Goal: Transaction & Acquisition: Purchase product/service

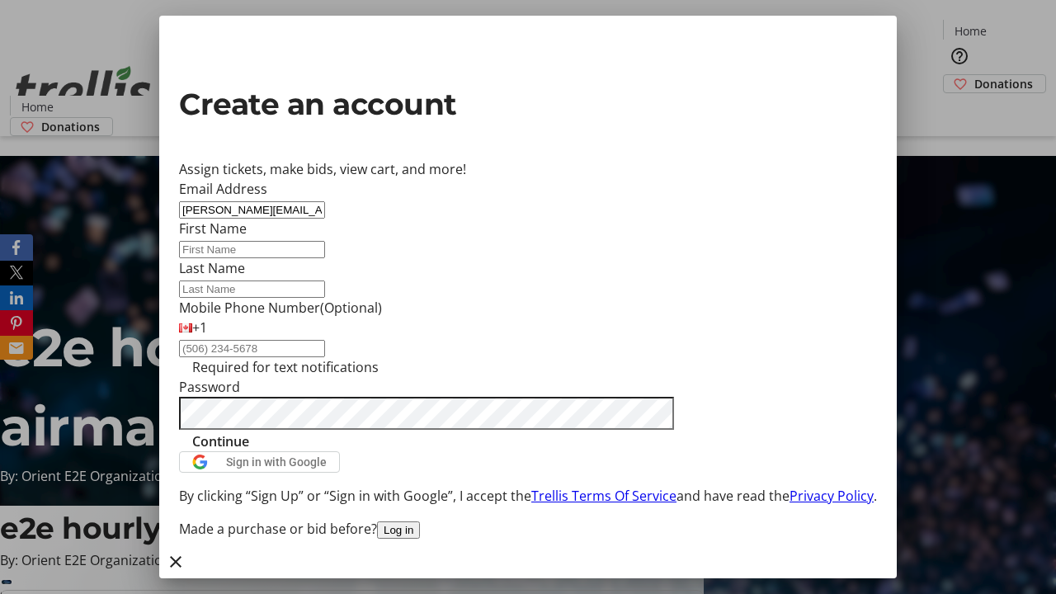
type input "[PERSON_NAME][EMAIL_ADDRESS][DOMAIN_NAME]"
type input "[PERSON_NAME]"
click at [249, 451] on span "Continue" at bounding box center [220, 442] width 57 height 20
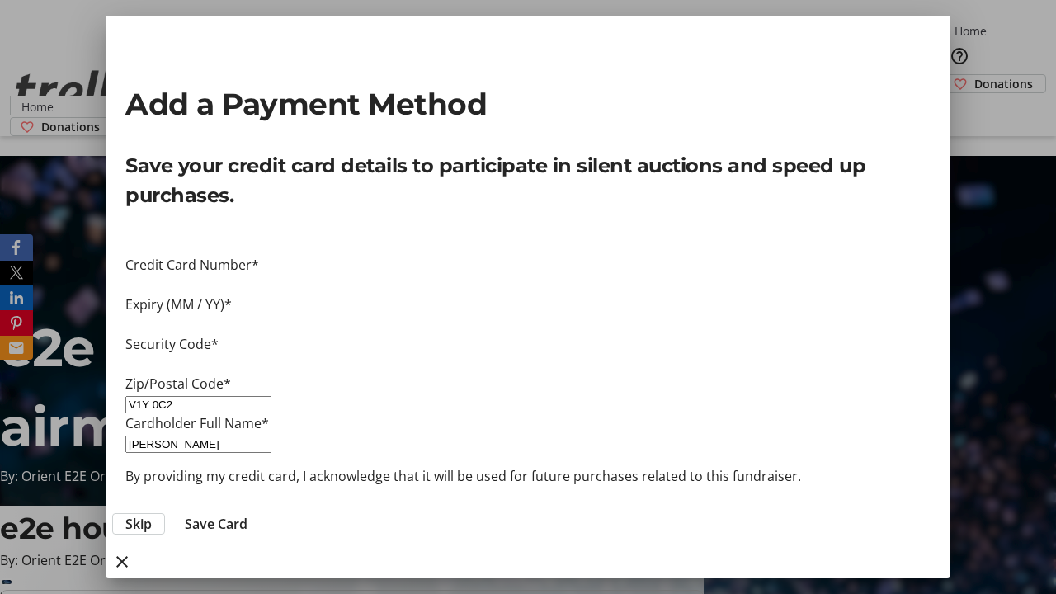
type input "V1Y 0C2"
click at [248, 514] on span "Save Card" at bounding box center [216, 524] width 63 height 20
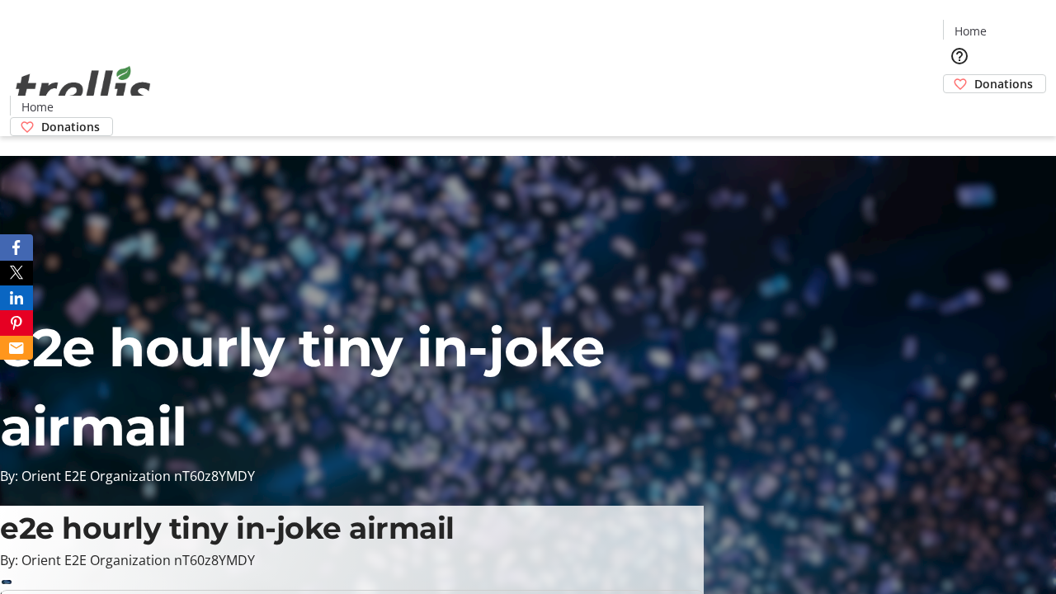
click at [975, 75] on span "Donations" at bounding box center [1004, 83] width 59 height 17
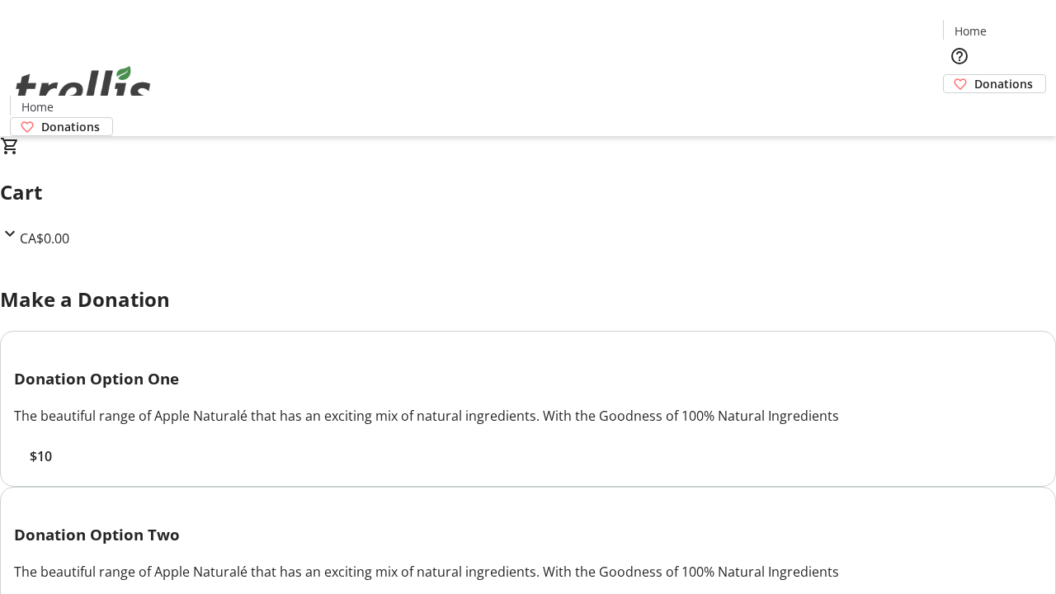
click at [52, 466] on span "$10" at bounding box center [41, 457] width 22 height 20
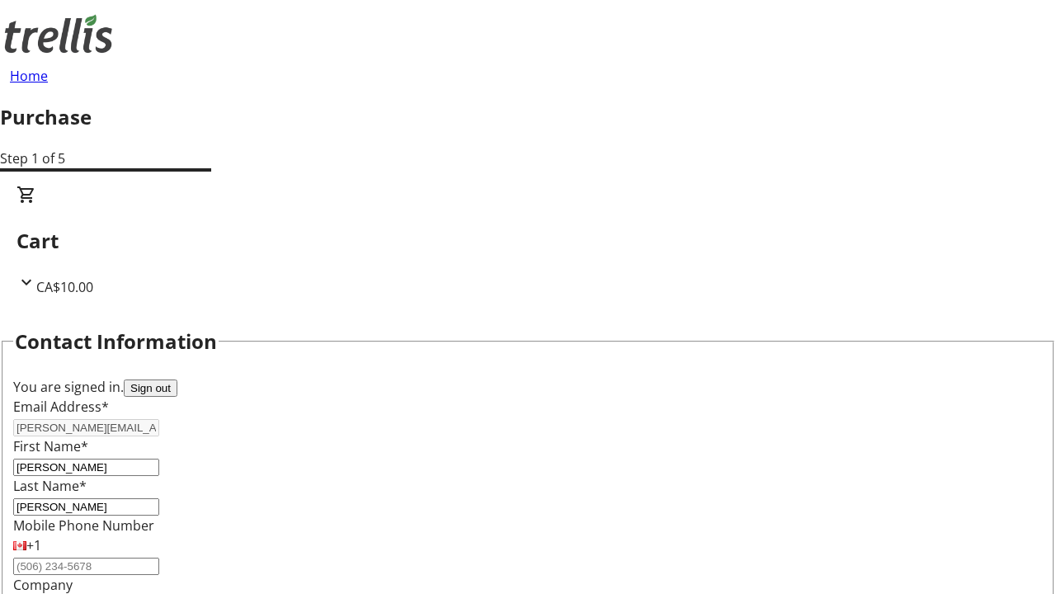
select select "BC"
select select "CA"
type input "Kelowna"
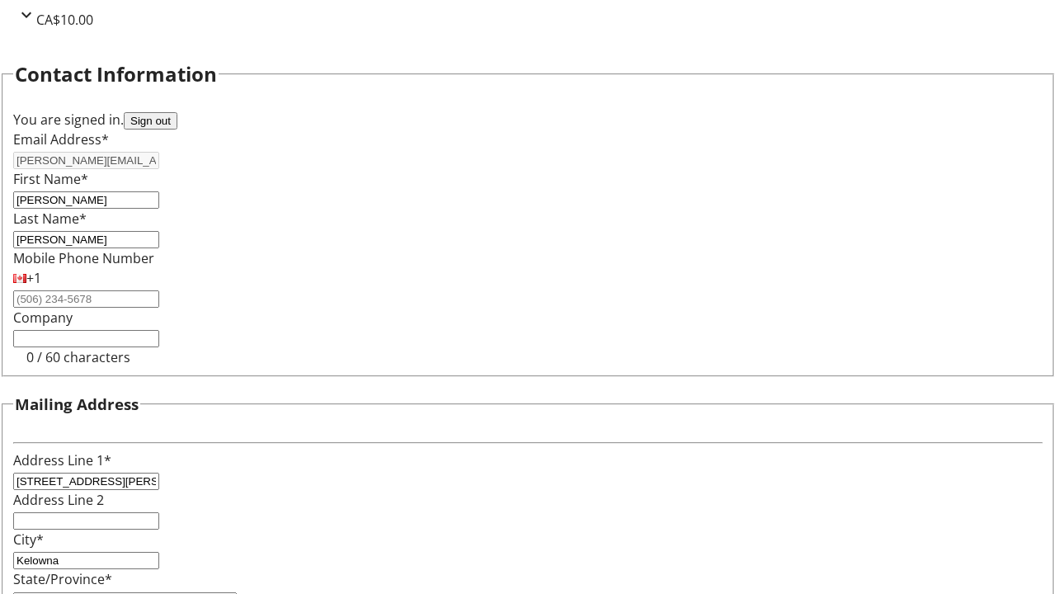
type input "V1Y 0C2"
